Goal: Task Accomplishment & Management: Manage account settings

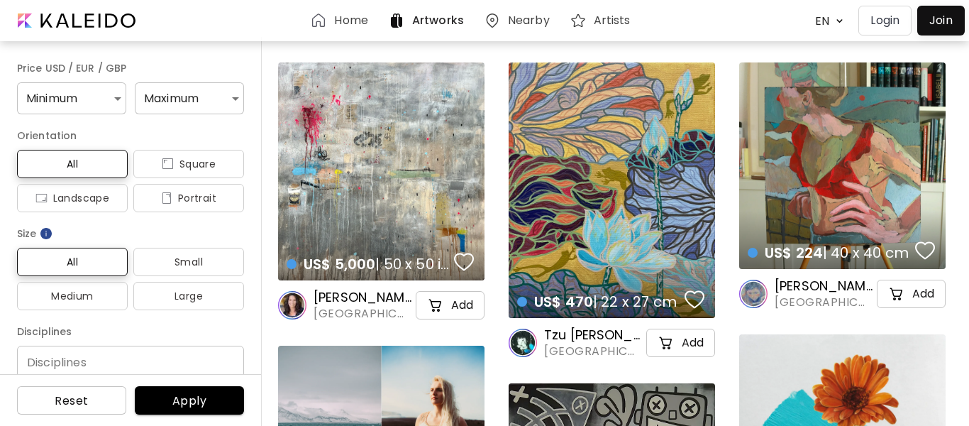
click at [895, 18] on p "Login" at bounding box center [884, 20] width 29 height 17
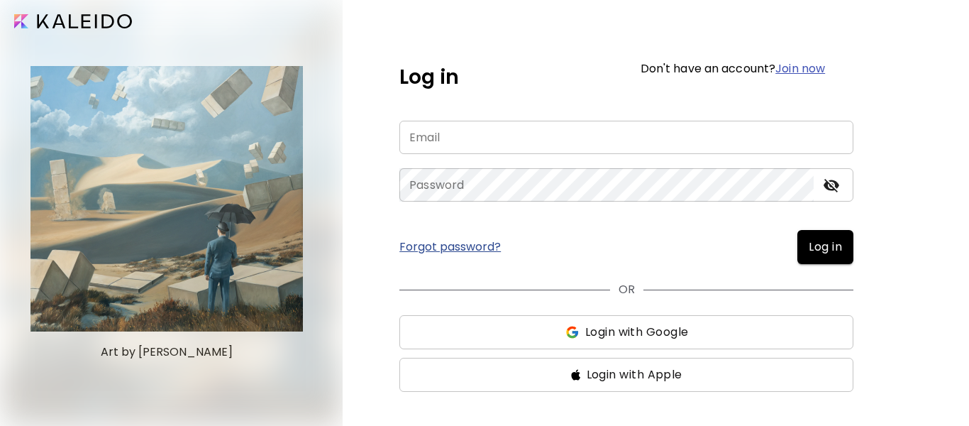
type input "**********"
click at [810, 251] on span "Log in" at bounding box center [825, 246] width 33 height 17
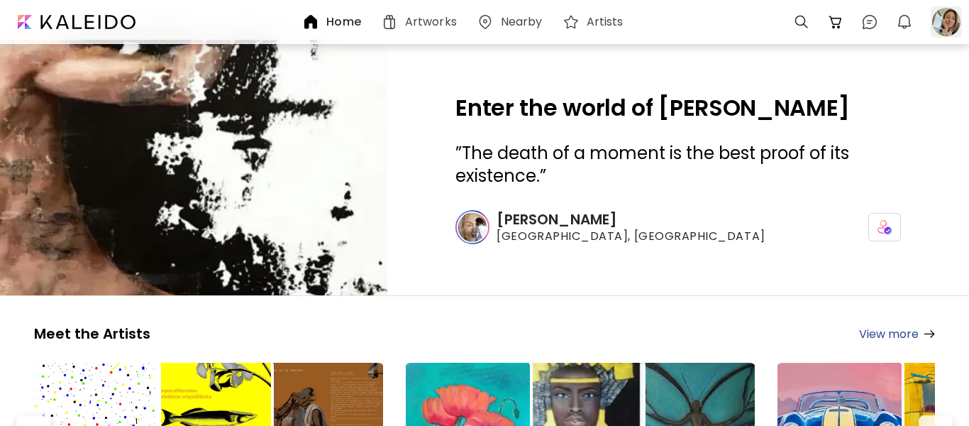
click at [939, 26] on div at bounding box center [946, 21] width 31 height 31
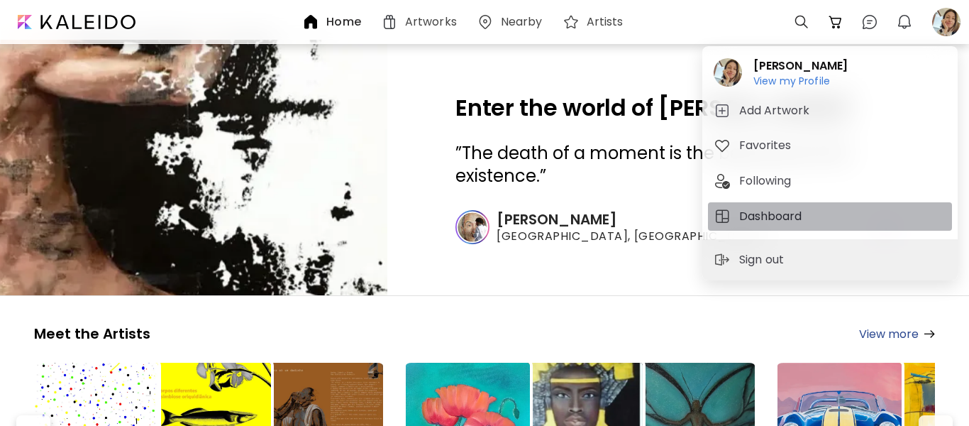
click at [753, 215] on h5 "Dashboard" at bounding box center [772, 216] width 67 height 17
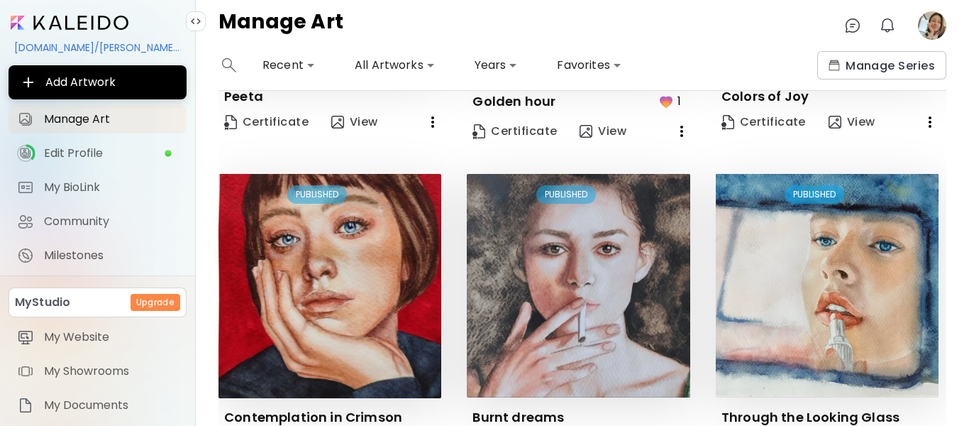
scroll to position [980, 0]
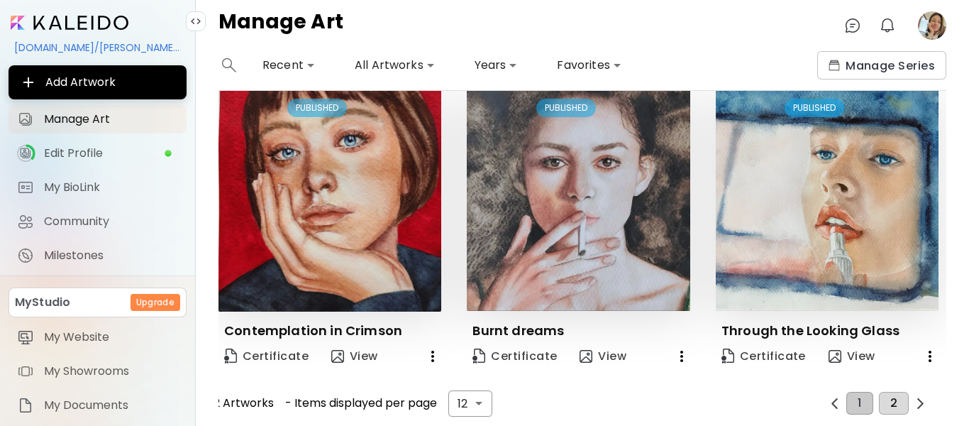
click at [883, 392] on button "2" at bounding box center [894, 403] width 30 height 23
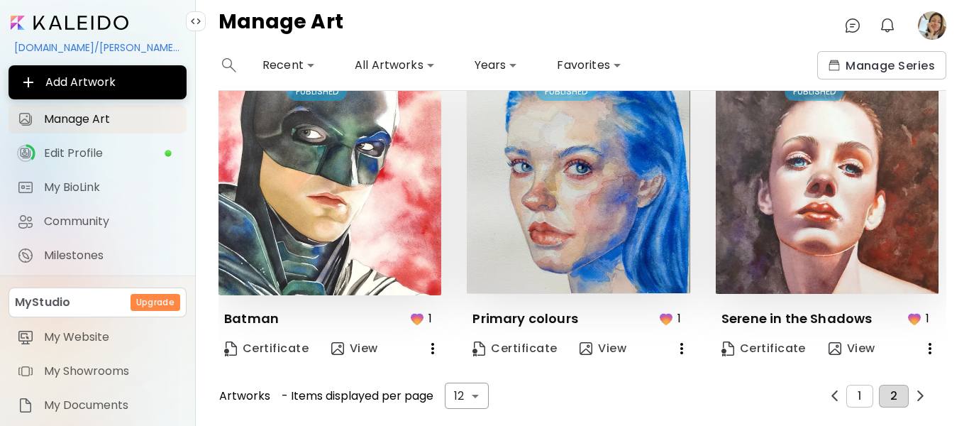
scroll to position [44, 0]
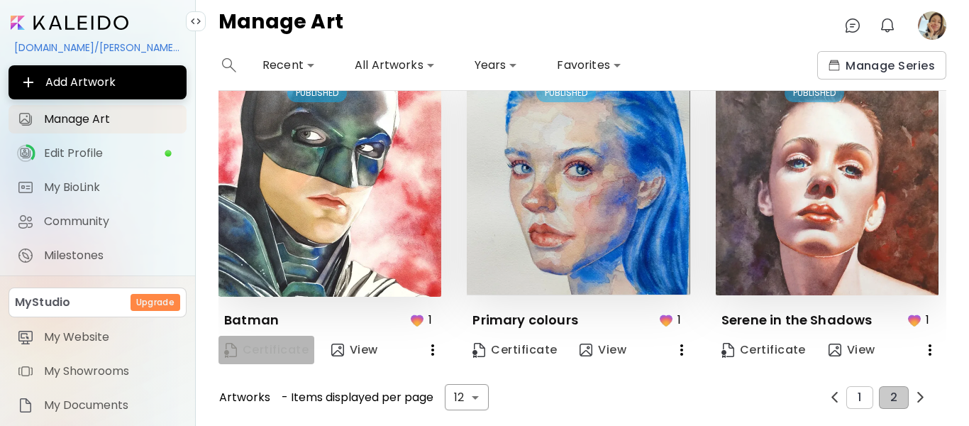
click at [272, 357] on link "Certificate" at bounding box center [266, 350] width 96 height 28
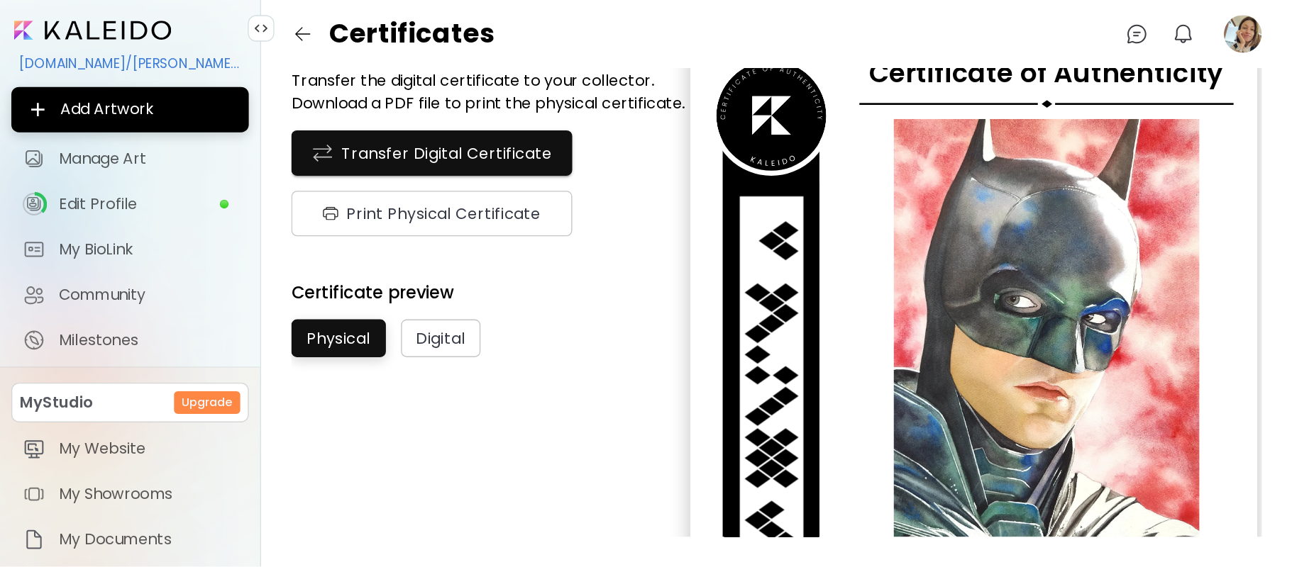
scroll to position [49, 0]
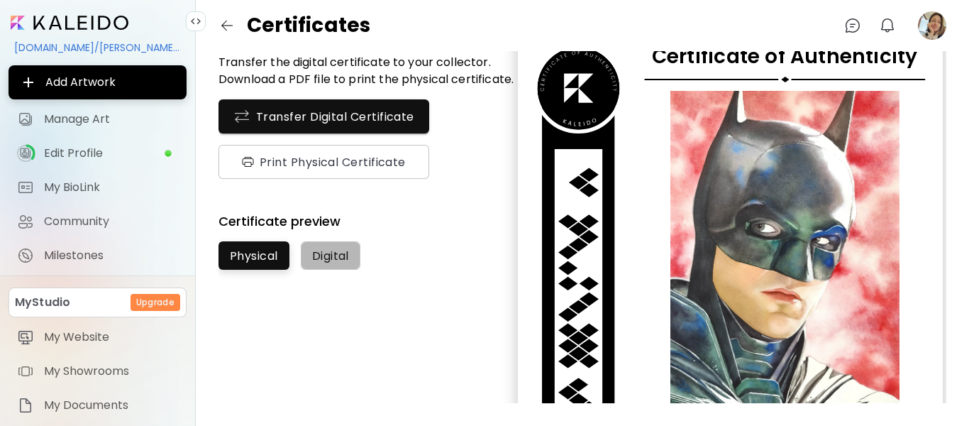
click at [348, 255] on span "Digital" at bounding box center [330, 255] width 37 height 15
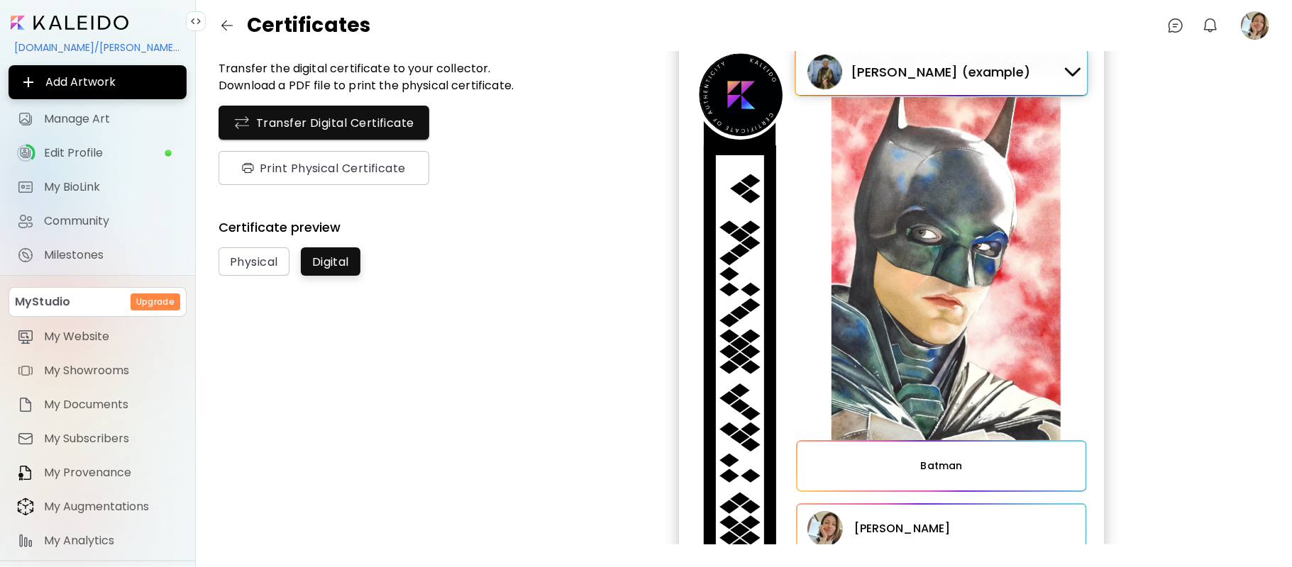
scroll to position [48, 0]
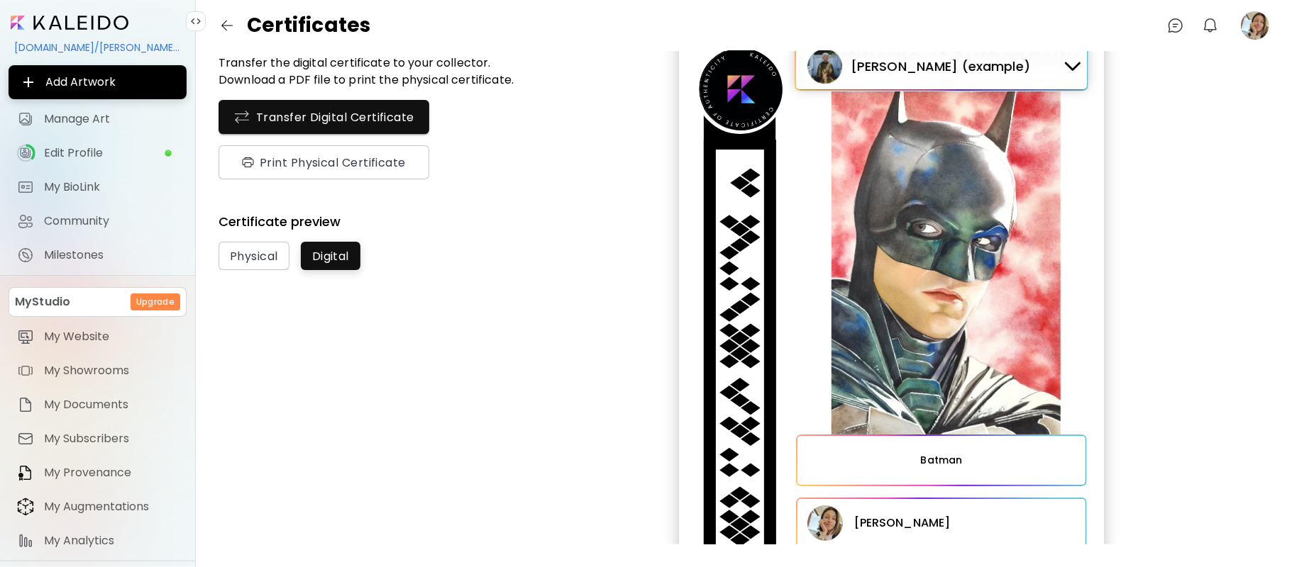
click at [968, 68] on div at bounding box center [1072, 66] width 23 height 16
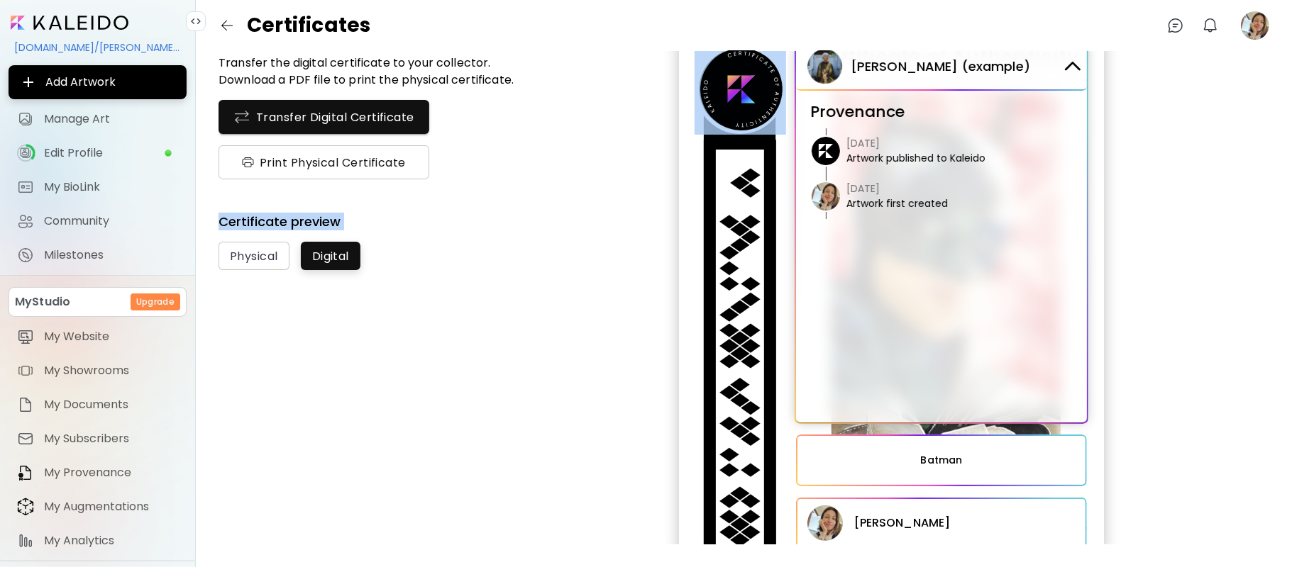
drag, startPoint x: 455, startPoint y: 267, endPoint x: 353, endPoint y: 165, distance: 144.5
click at [353, 165] on div "Actions Transfer the digital certificate to your collector. Download a PDF file…" at bounding box center [365, 148] width 295 height 244
